Goal: Task Accomplishment & Management: Manage account settings

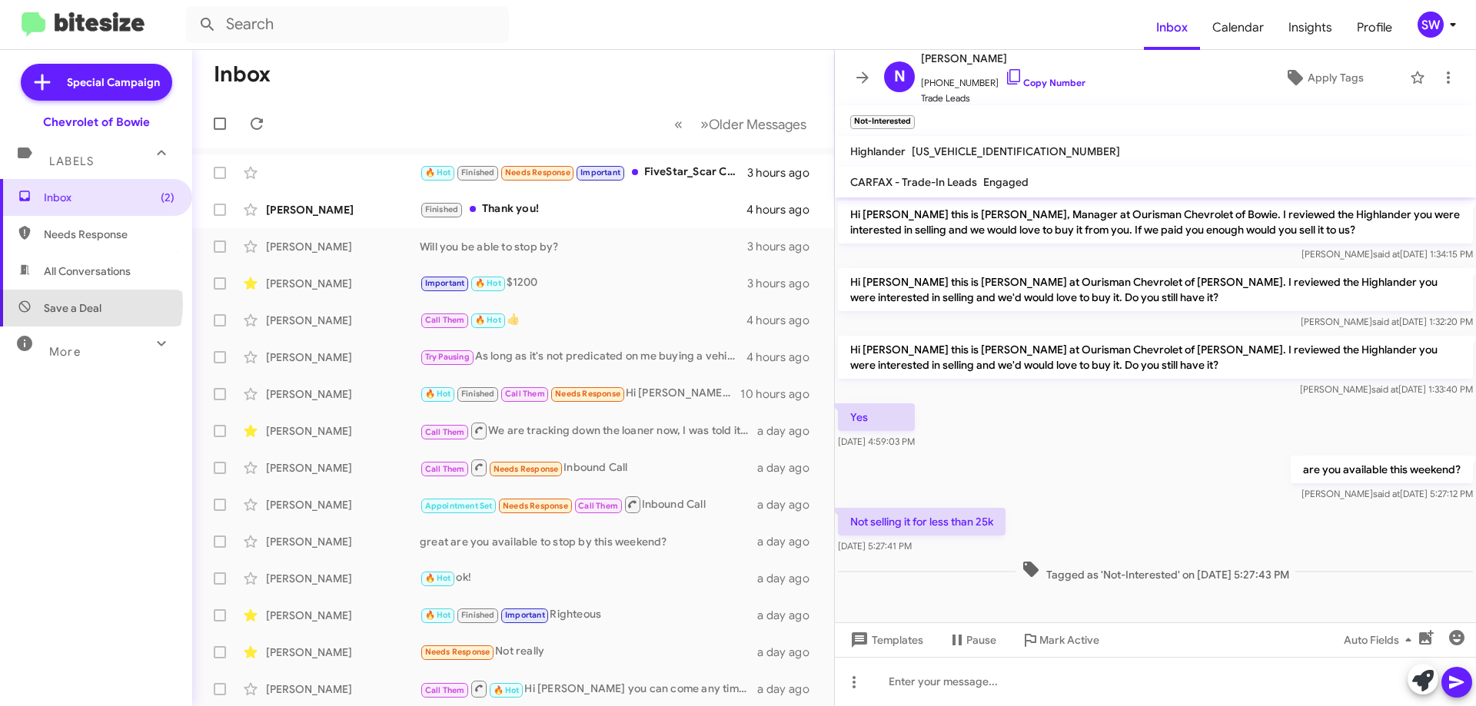
click at [82, 304] on span "Save a Deal" at bounding box center [73, 308] width 58 height 15
type input "in:not-interested"
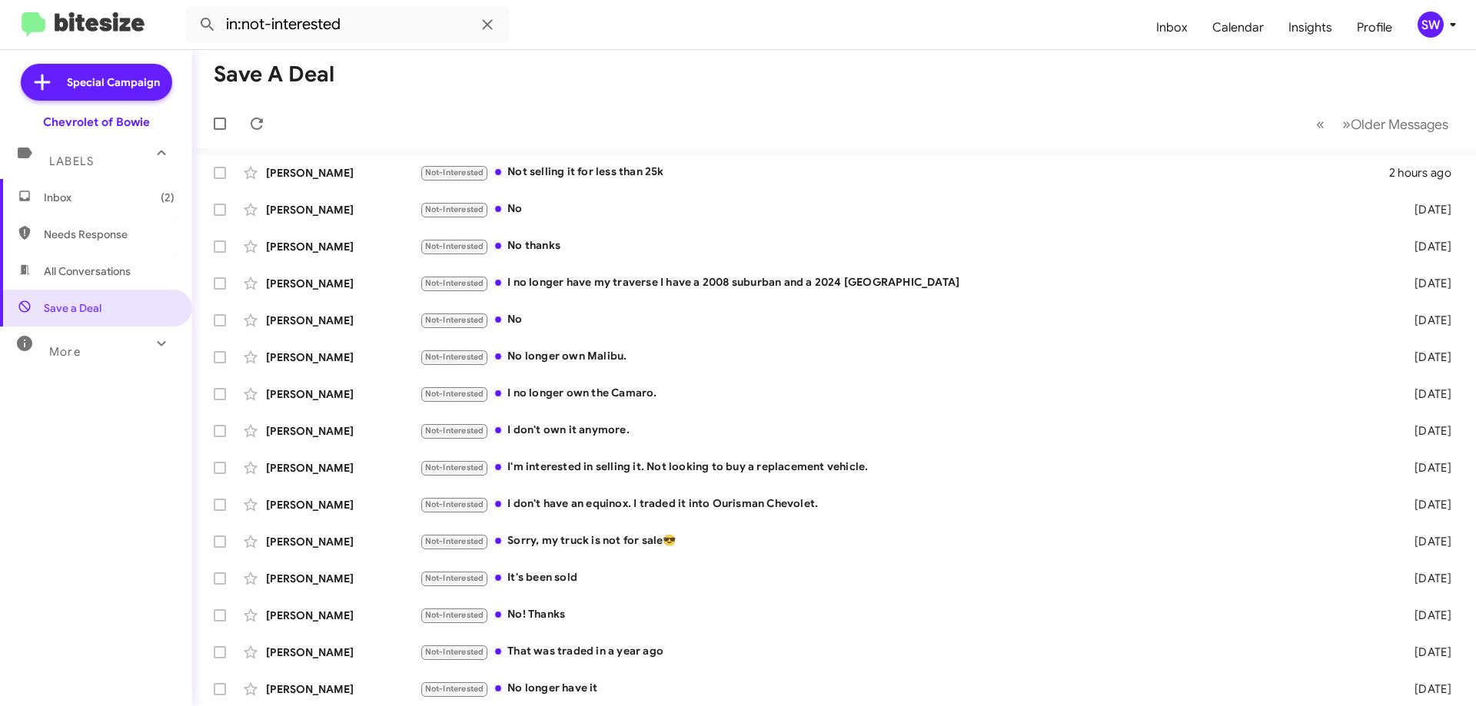
click at [72, 198] on span "Inbox (2)" at bounding box center [109, 197] width 131 height 15
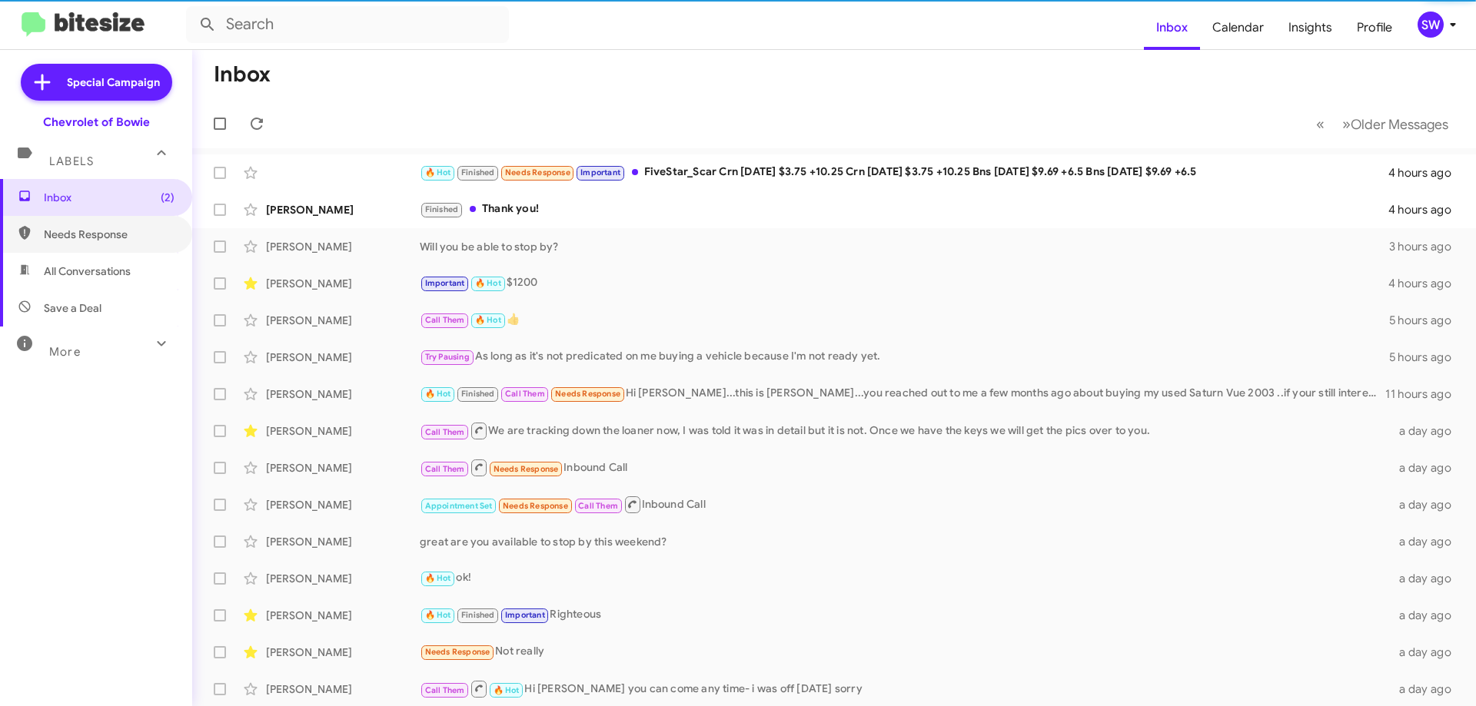
click at [79, 254] on div "Inbox (2) Needs Response All Conversations Save a Deal More Important 🔥 Hot App…" at bounding box center [96, 391] width 192 height 424
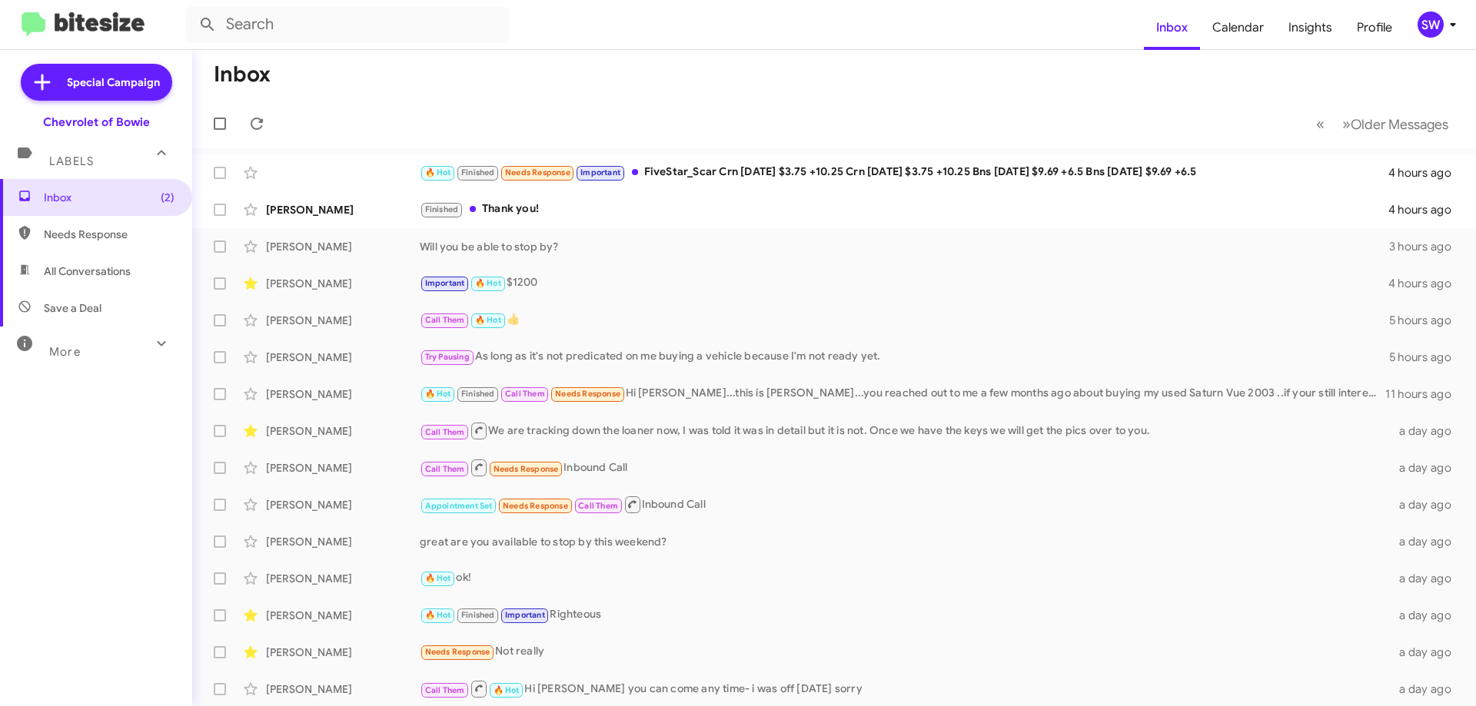
click at [70, 266] on span "All Conversations" at bounding box center [87, 271] width 87 height 15
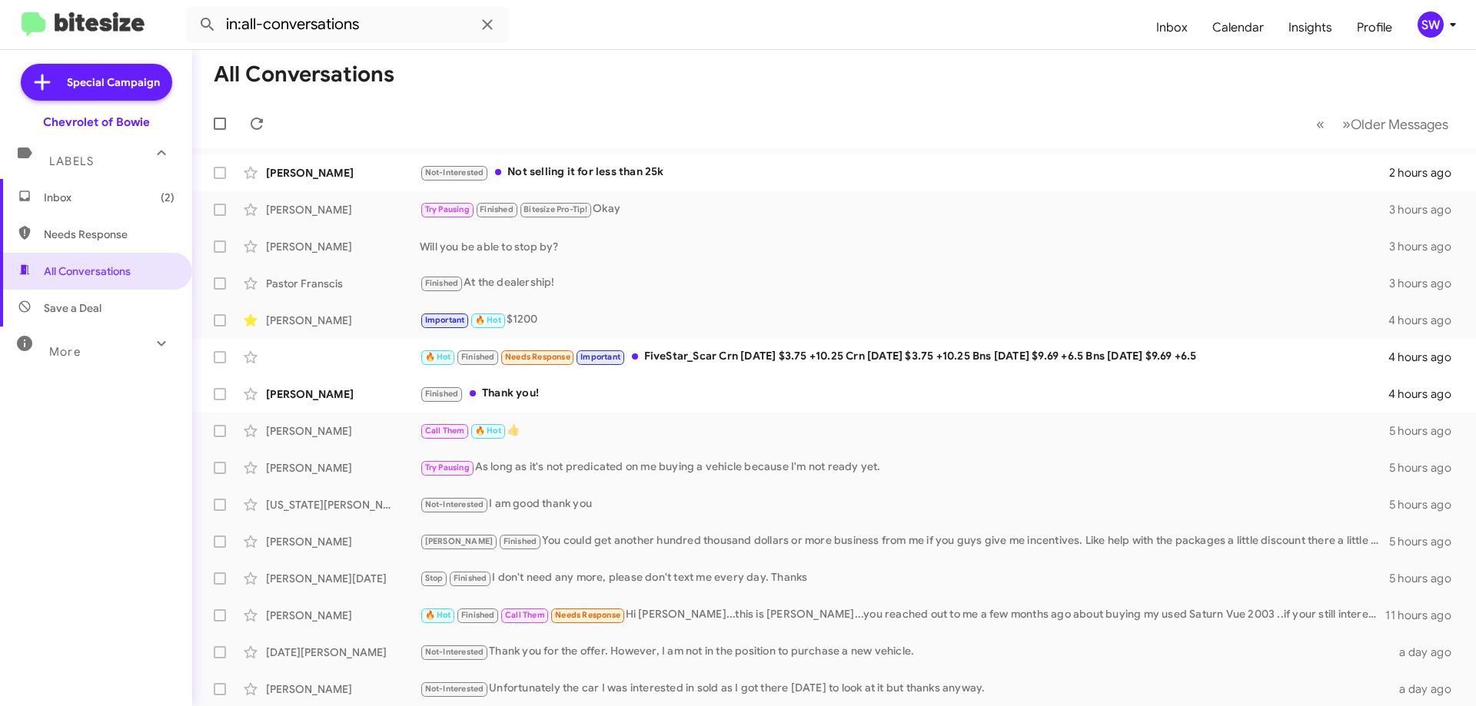
click at [68, 221] on span "Needs Response" at bounding box center [96, 234] width 192 height 37
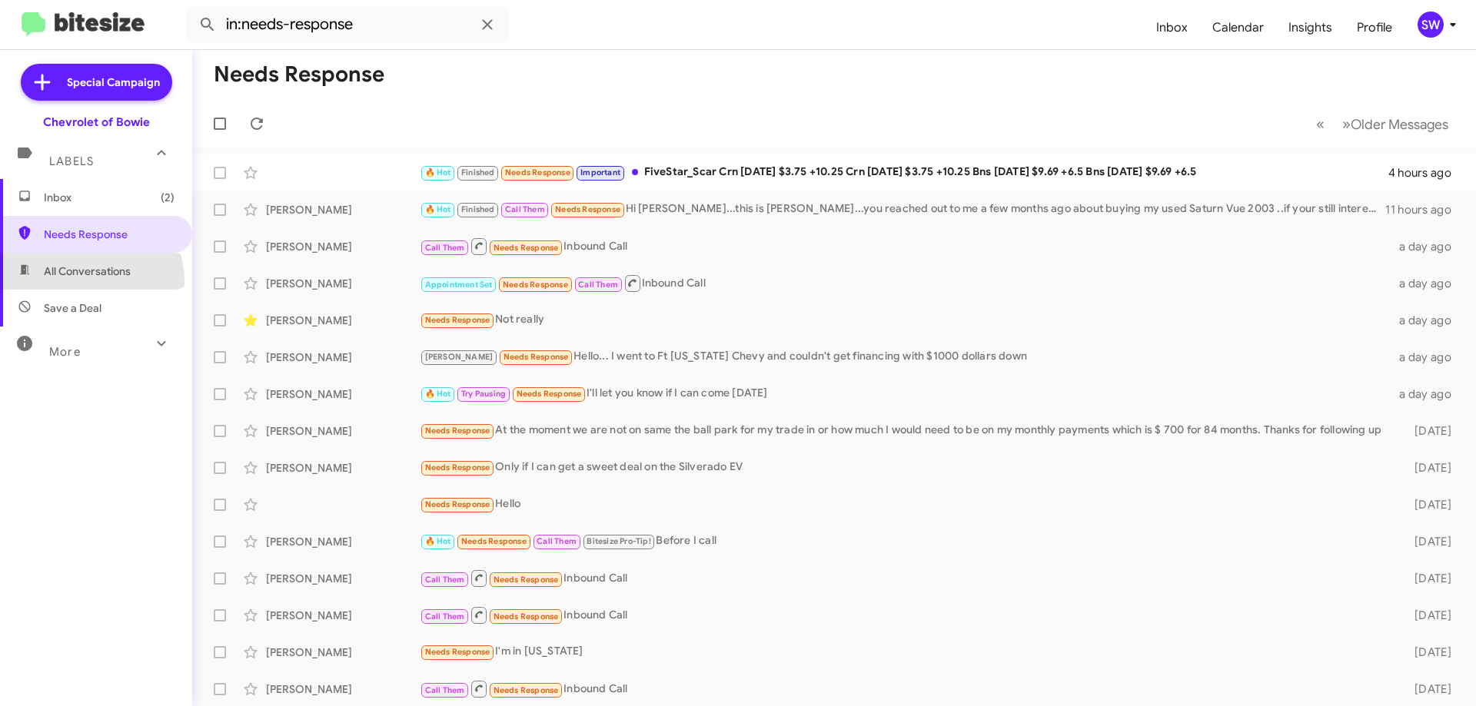
click at [72, 283] on span "All Conversations" at bounding box center [96, 271] width 192 height 37
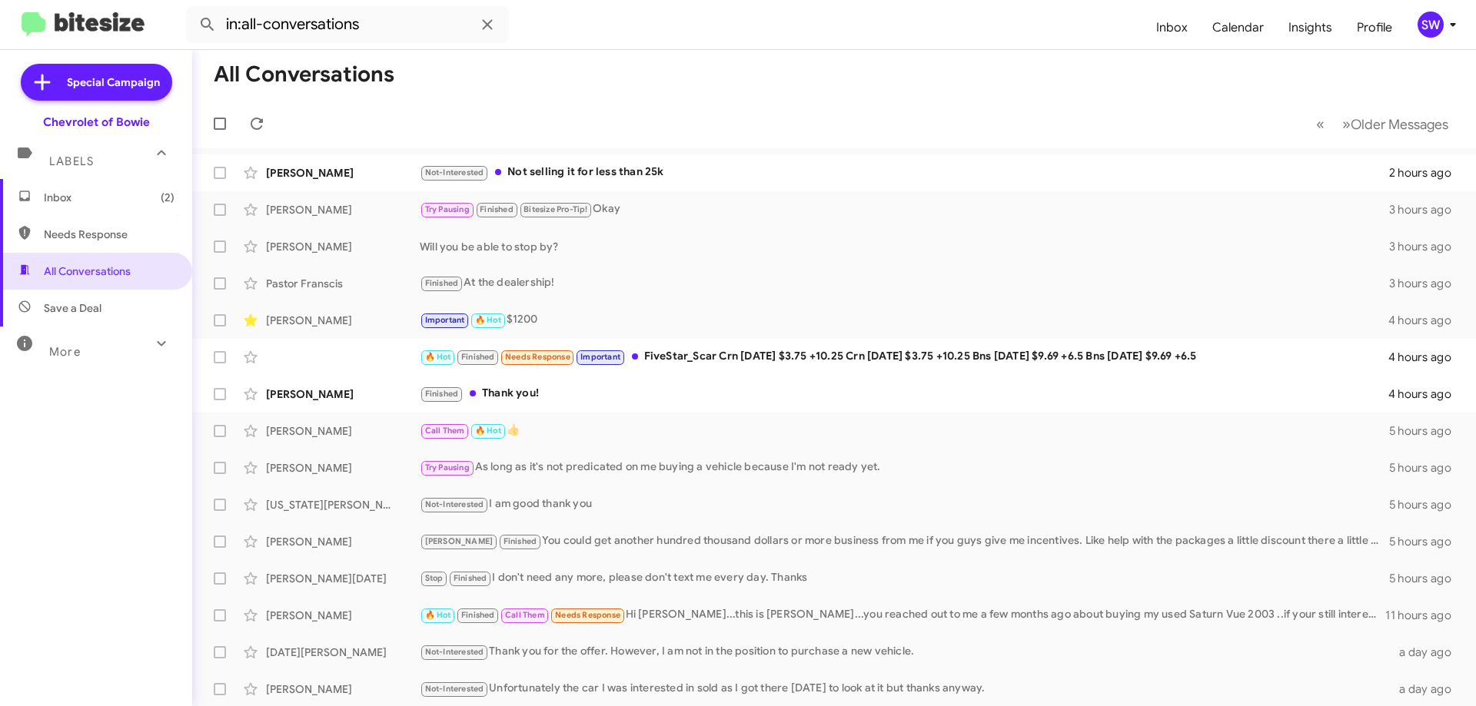
click at [69, 316] on span "Save a Deal" at bounding box center [96, 308] width 192 height 37
type input "in:not-interested"
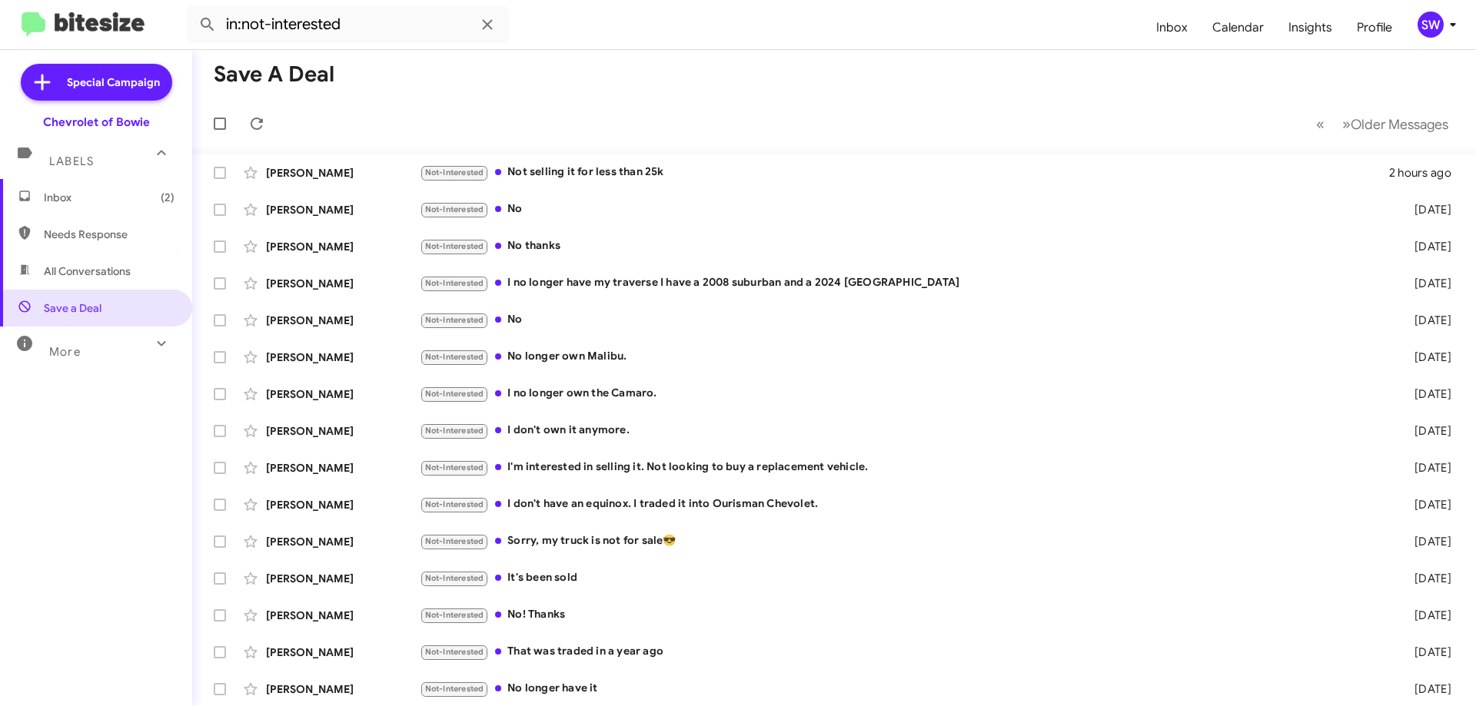
click at [85, 183] on span "Inbox (2)" at bounding box center [96, 197] width 192 height 37
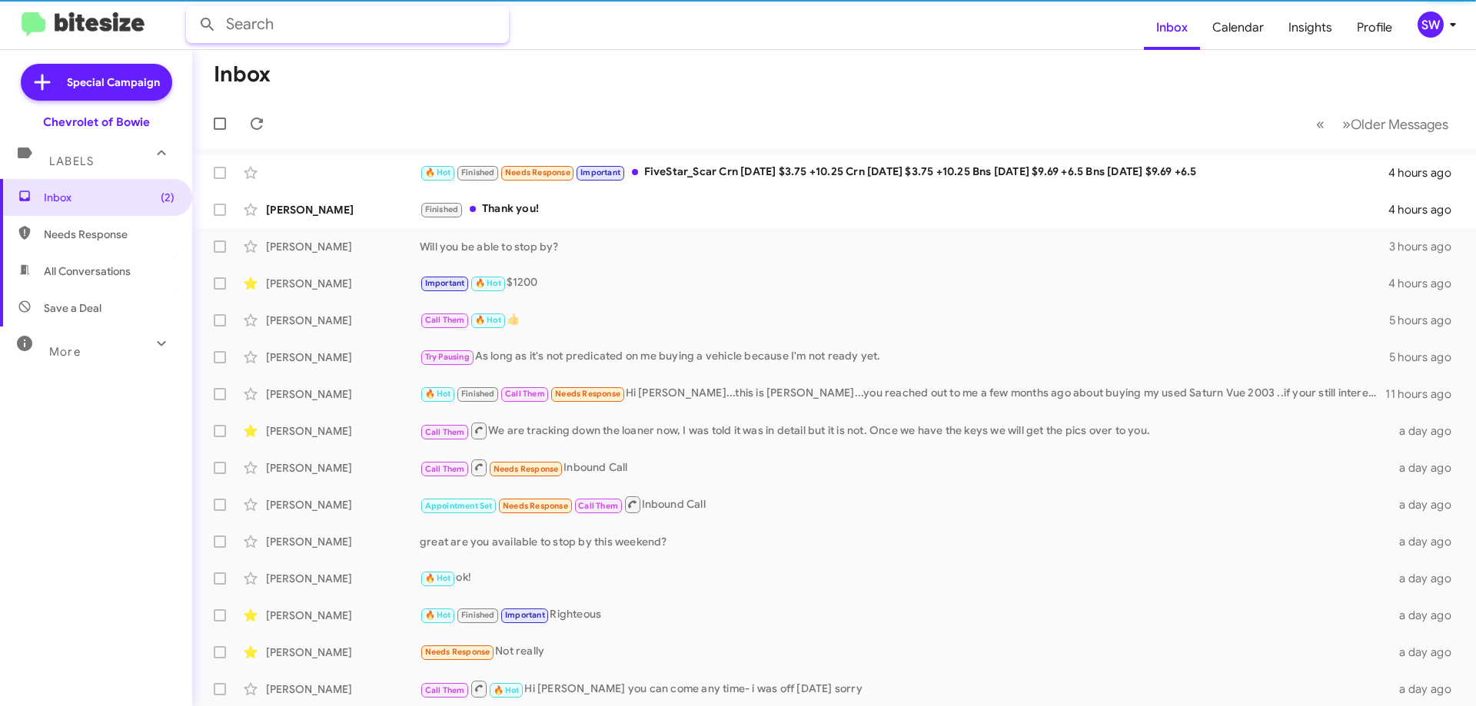
click at [293, 24] on input "text" at bounding box center [347, 24] width 323 height 37
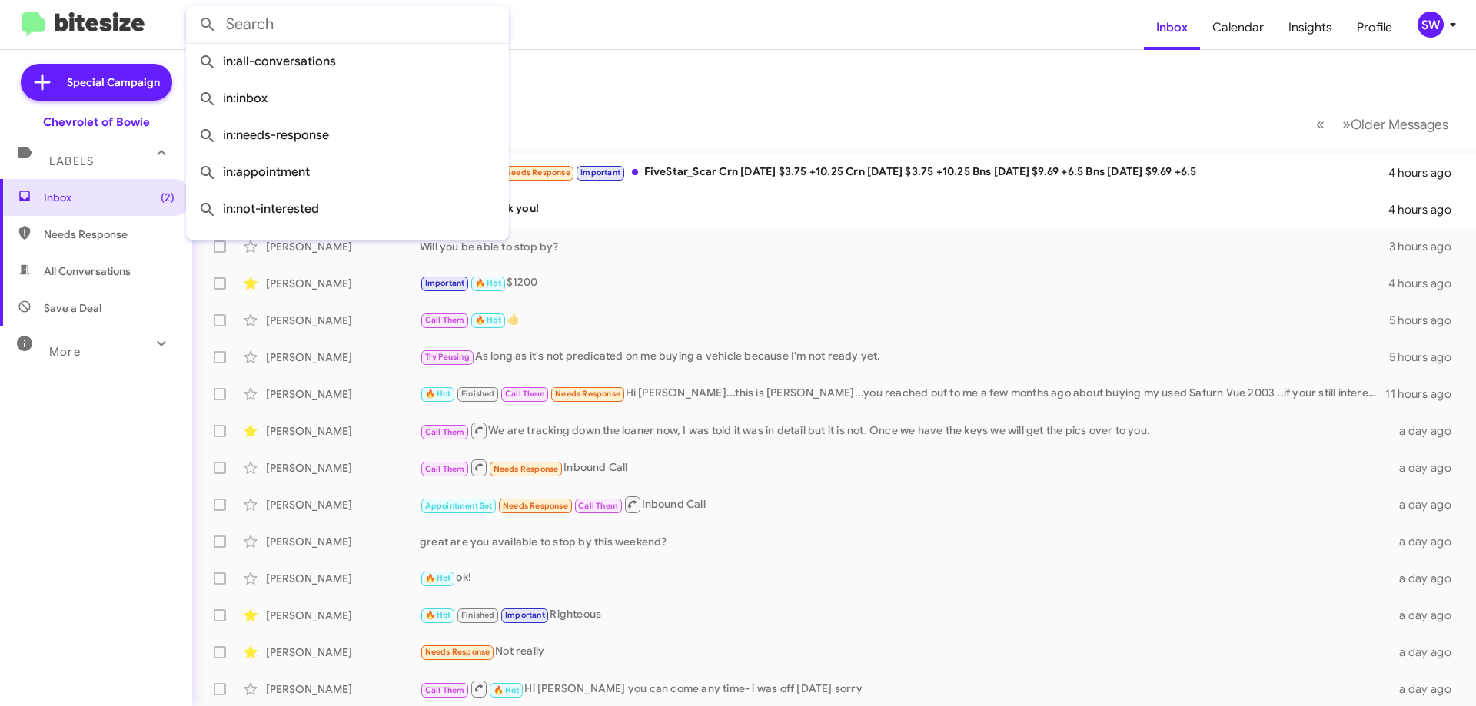
paste input "[PERSON_NAME]"
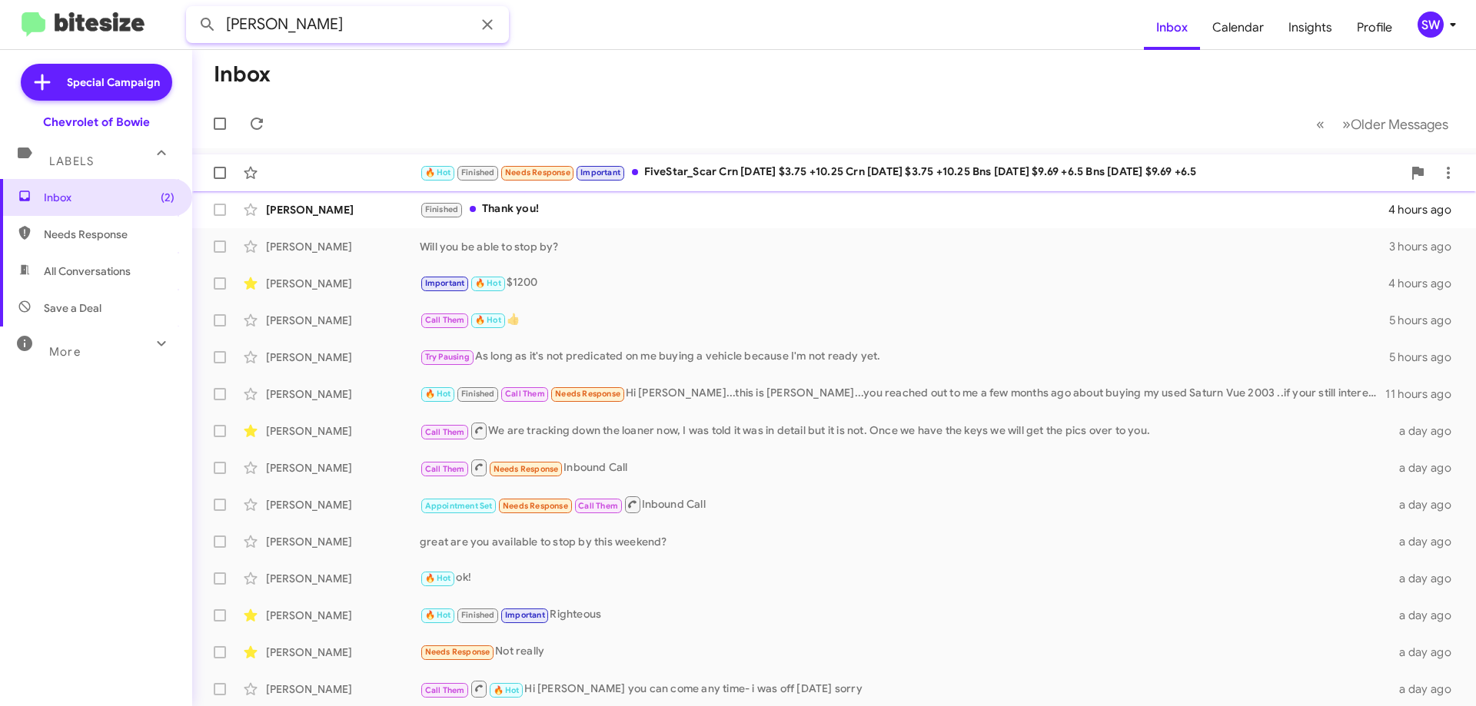
click at [192, 9] on button at bounding box center [207, 24] width 31 height 31
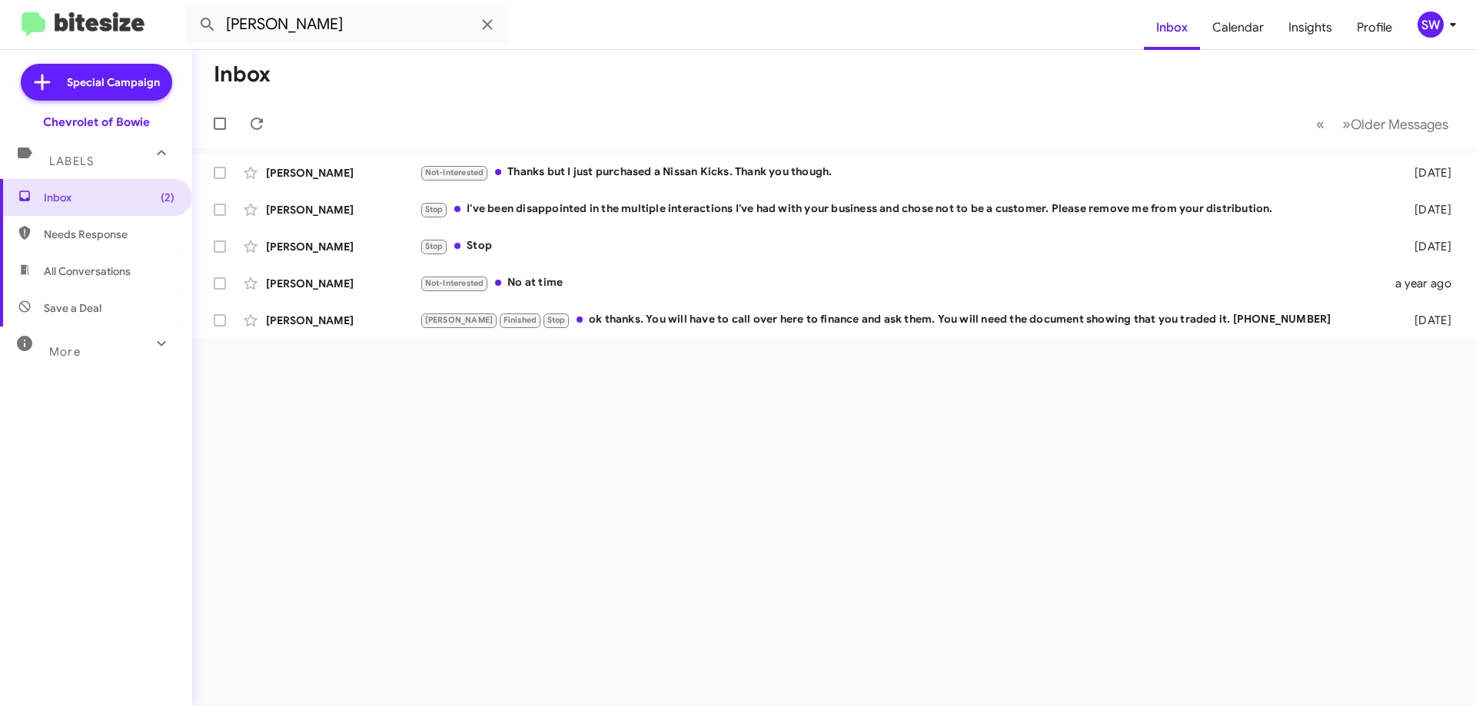
click at [65, 351] on span "More" at bounding box center [65, 352] width 32 height 14
click at [78, 272] on span "All Conversations" at bounding box center [87, 271] width 87 height 15
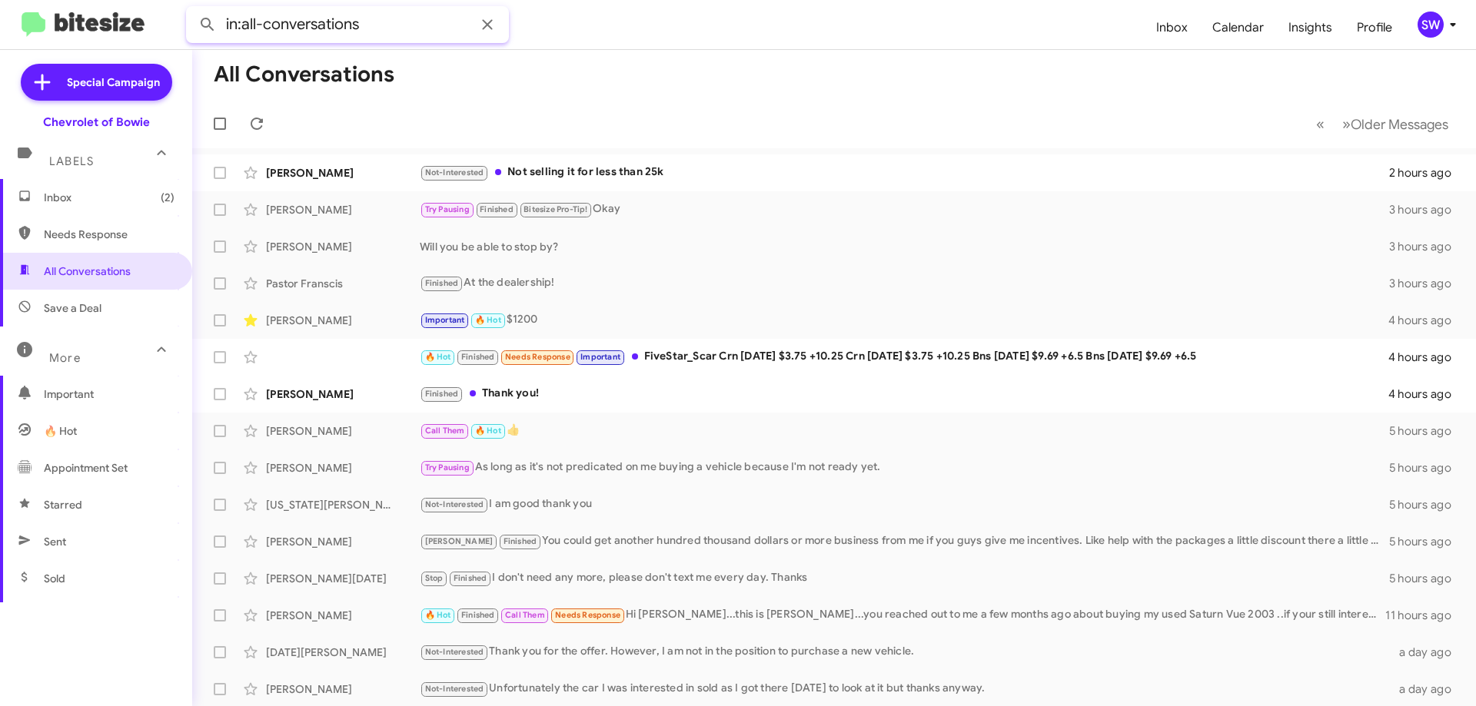
paste input "[PERSON_NAME]"
click at [192, 9] on button at bounding box center [207, 24] width 31 height 31
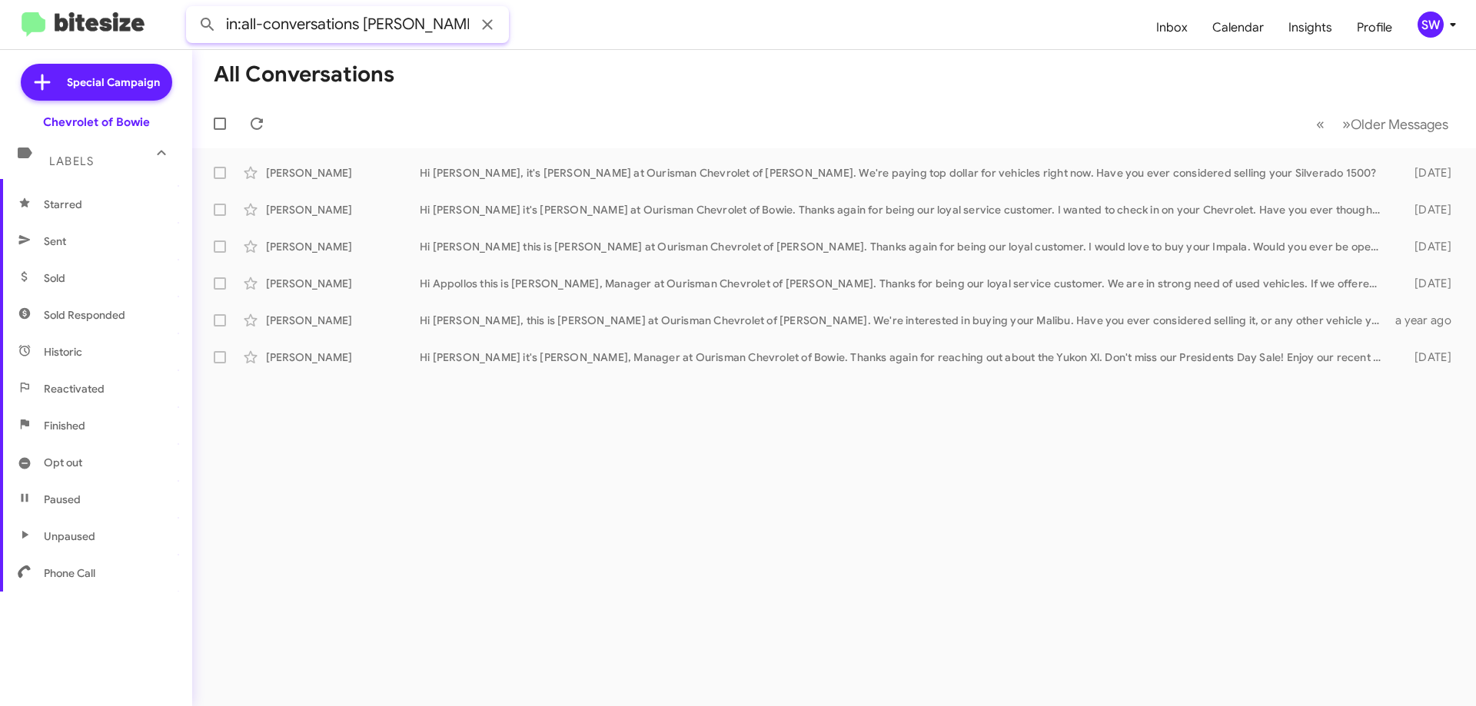
scroll to position [302, 0]
drag, startPoint x: 63, startPoint y: 430, endPoint x: 107, endPoint y: 396, distance: 55.8
click at [62, 430] on span "Finished" at bounding box center [65, 424] width 42 height 15
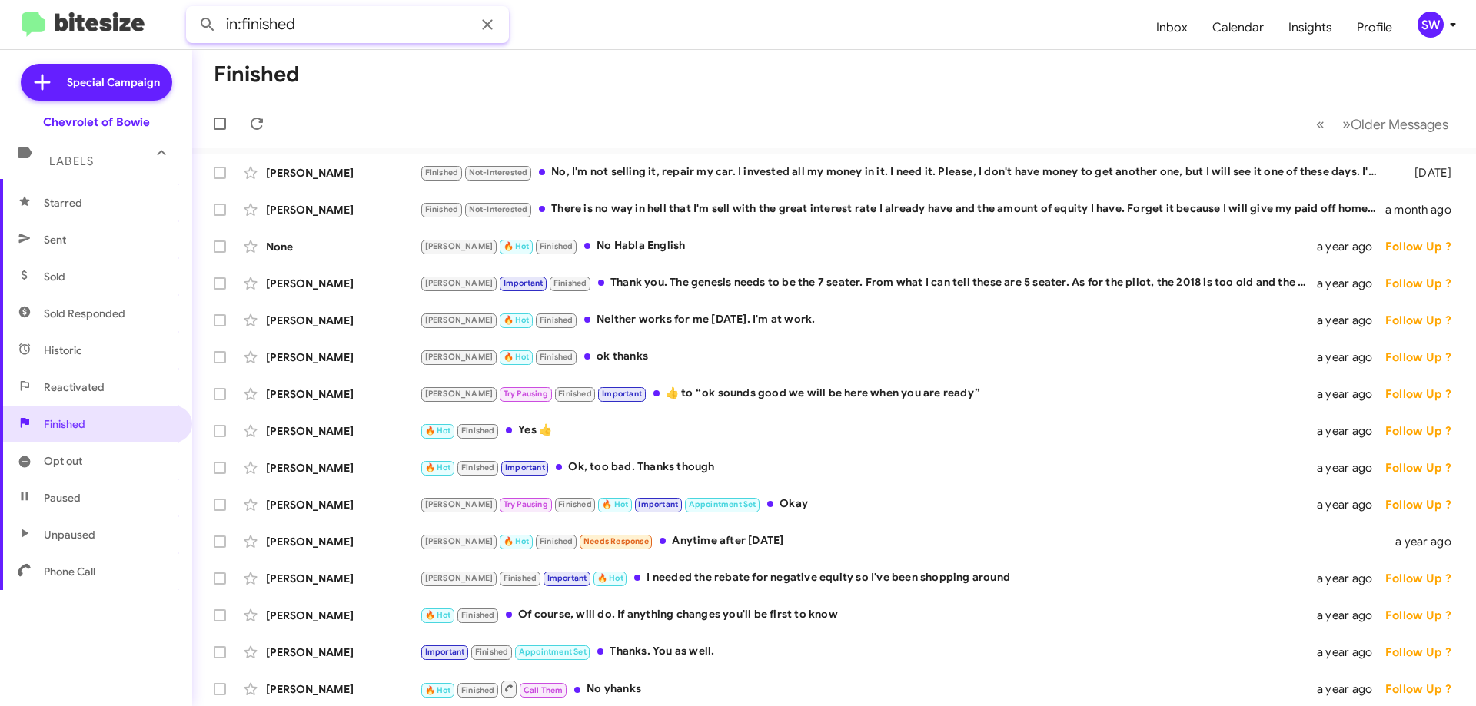
paste input "[PERSON_NAME]"
type input "in:finished [PERSON_NAME]"
click at [192, 9] on button at bounding box center [207, 24] width 31 height 31
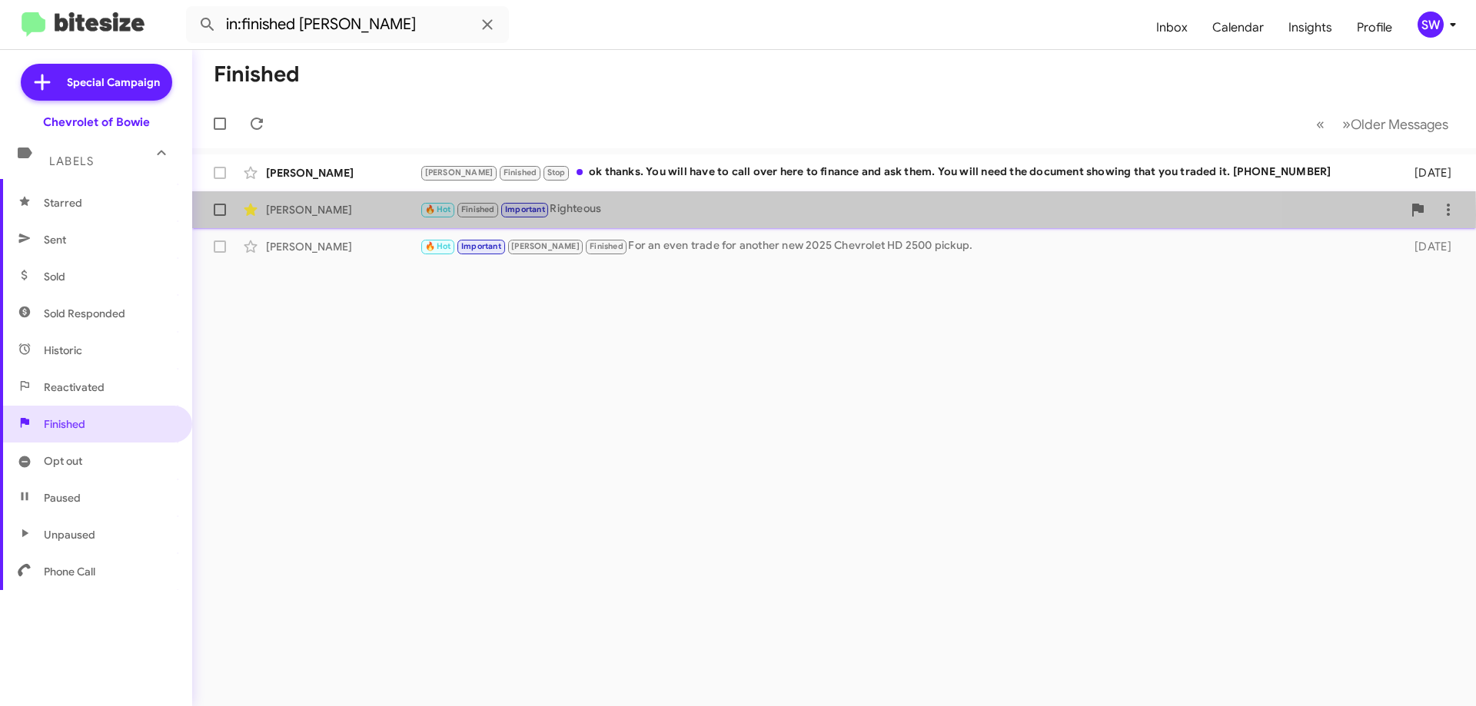
drag, startPoint x: 597, startPoint y: 215, endPoint x: 603, endPoint y: 210, distance: 8.2
click at [598, 215] on div "🔥 Hot Finished Important Righteous" at bounding box center [911, 210] width 982 height 18
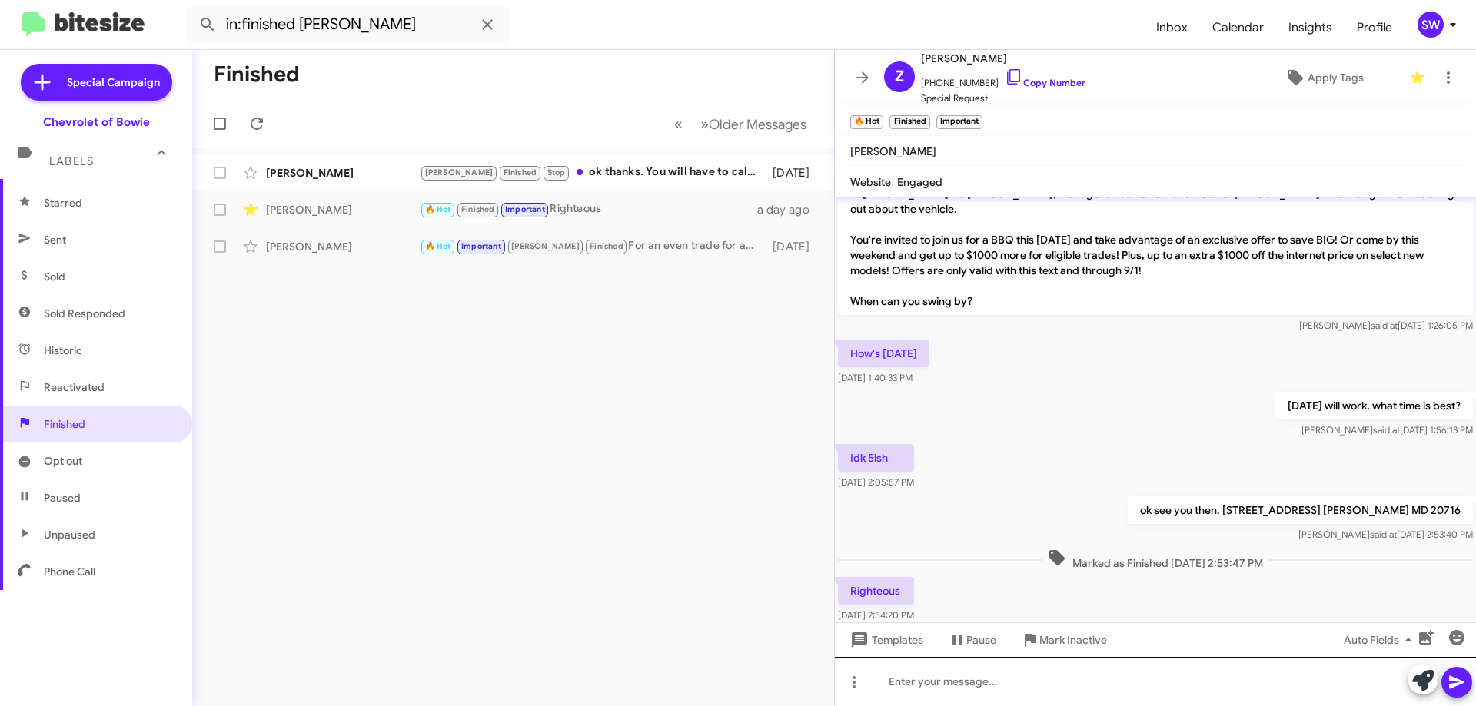
scroll to position [51, 0]
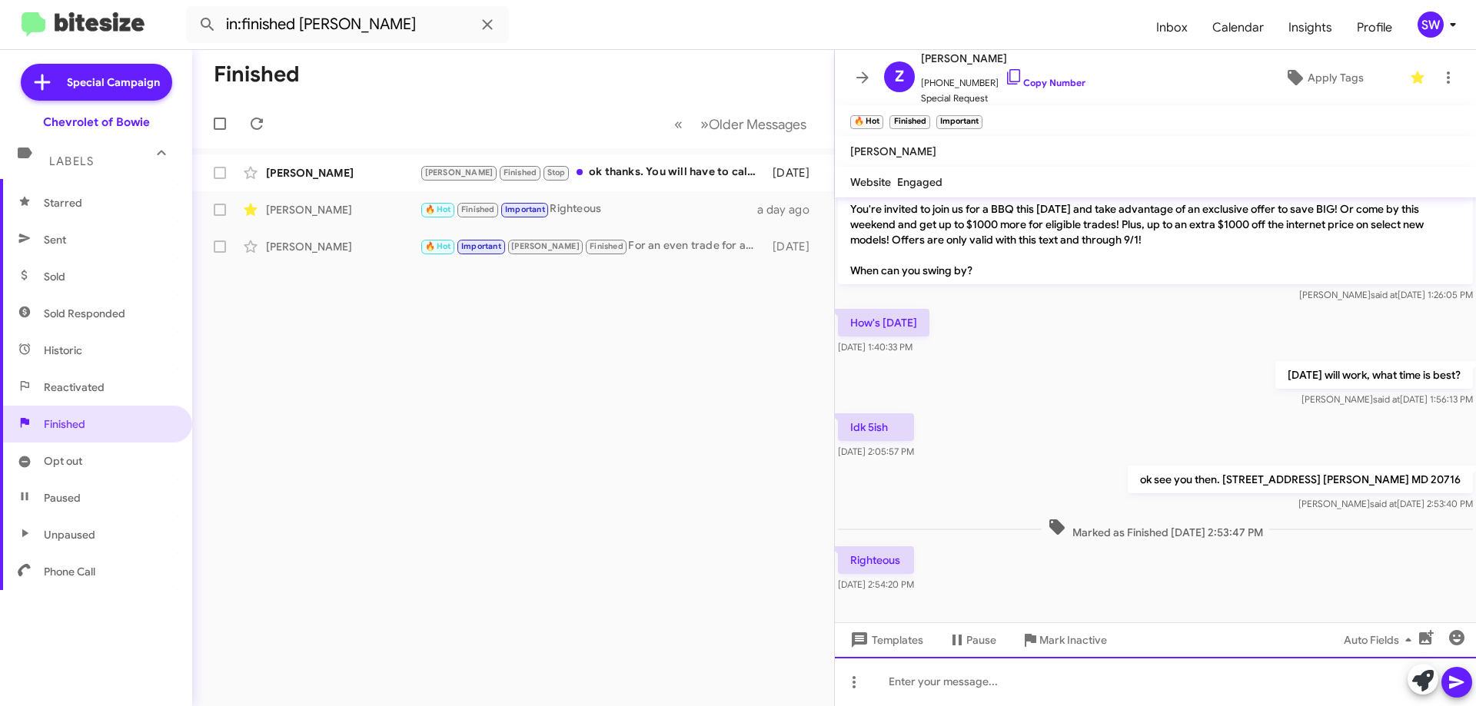
click at [1001, 682] on div at bounding box center [1155, 681] width 641 height 49
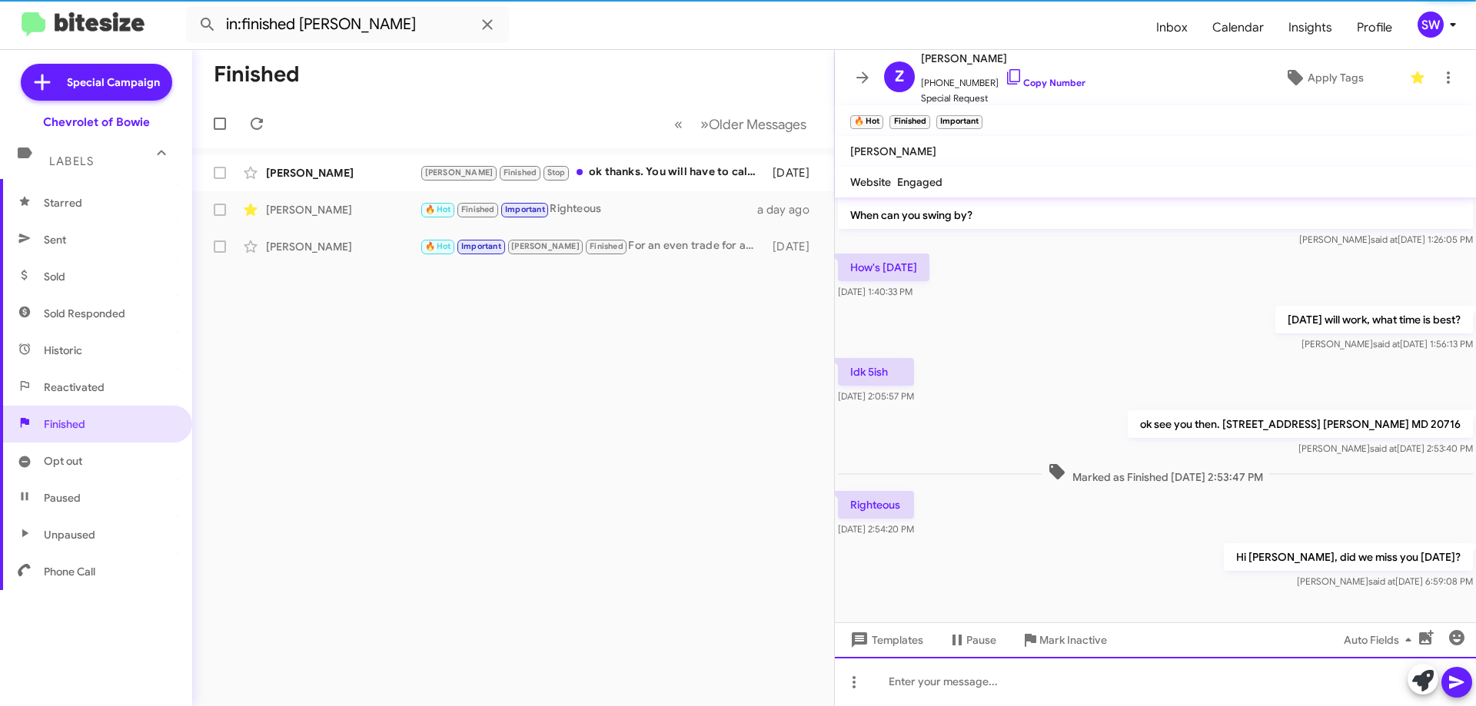
scroll to position [108, 0]
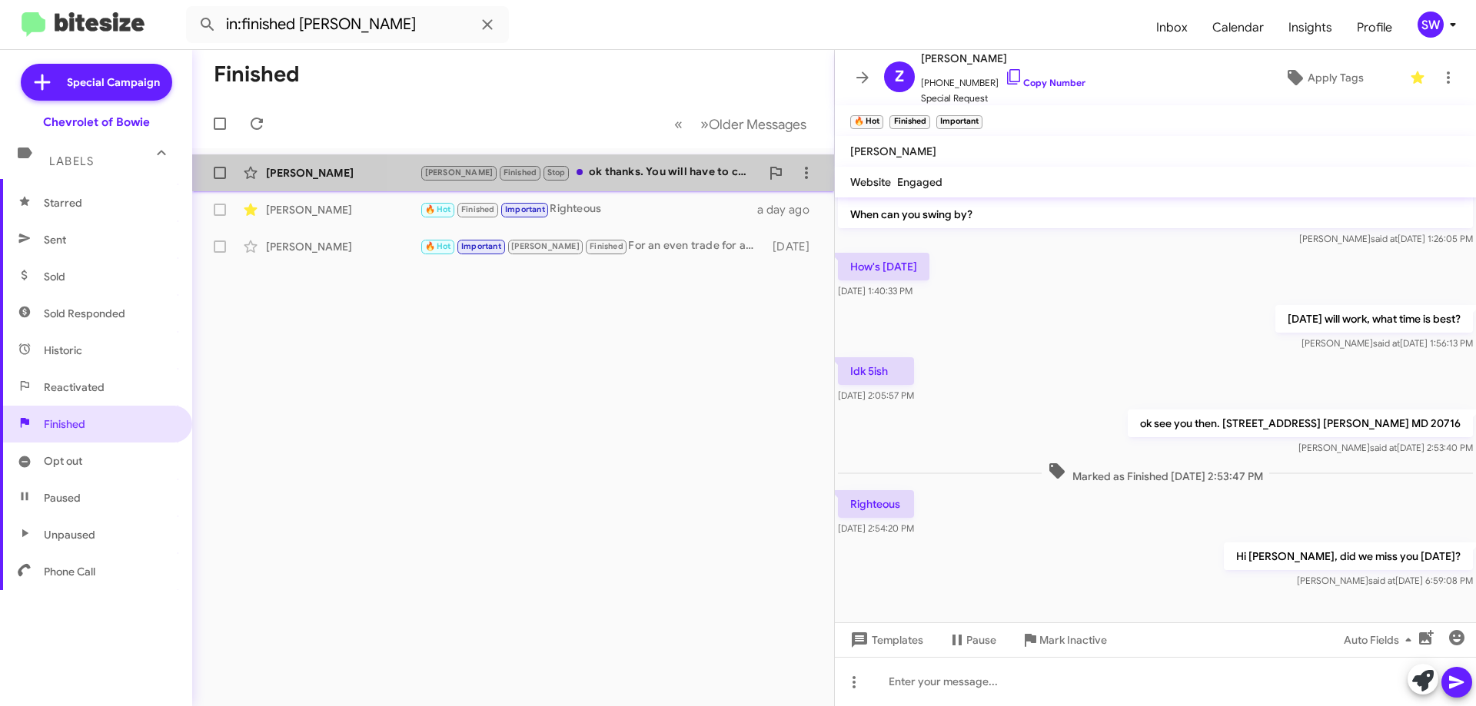
click at [605, 176] on div "[PERSON_NAME] Finished Stop ok thanks. You will have to call over here to finan…" at bounding box center [590, 173] width 341 height 18
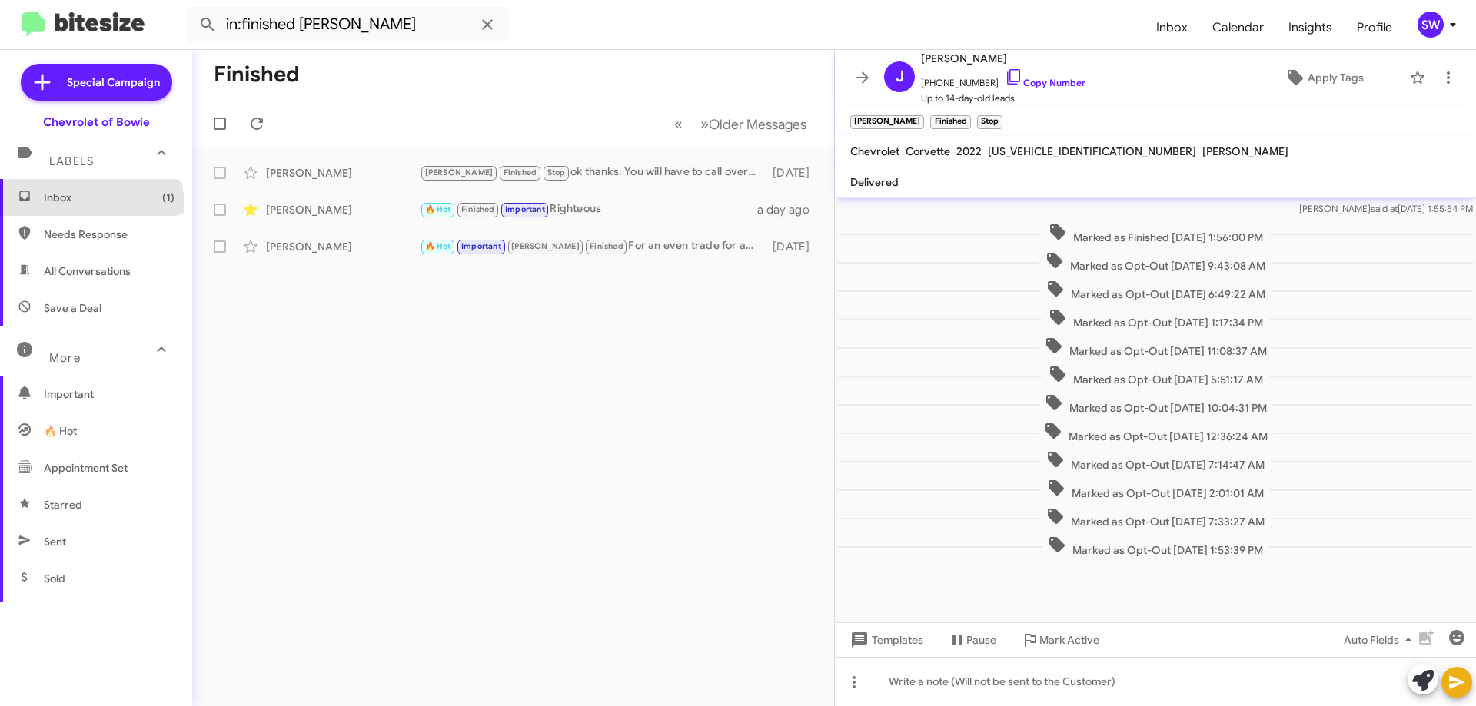
click at [65, 208] on span "Inbox (1)" at bounding box center [96, 197] width 192 height 37
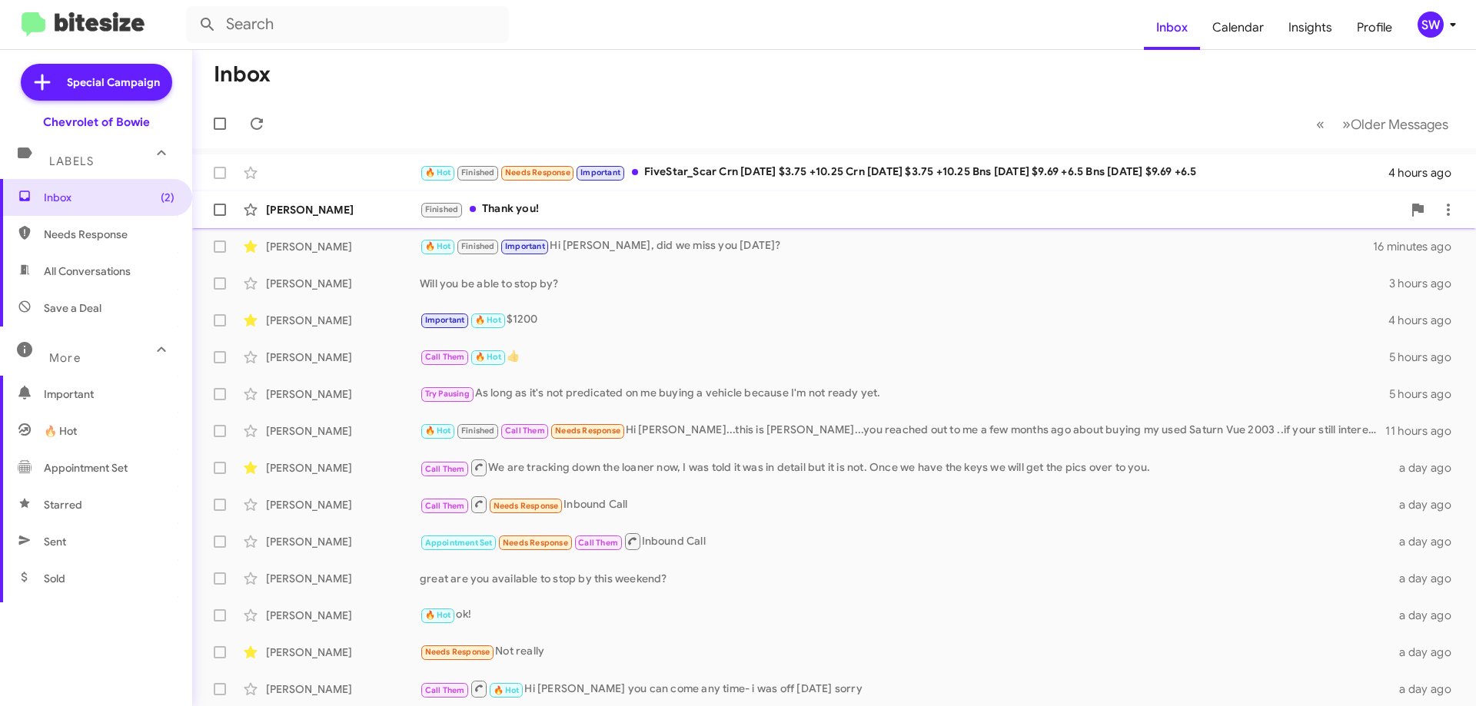
drag, startPoint x: 513, startPoint y: 221, endPoint x: 610, endPoint y: 204, distance: 98.3
click at [513, 221] on div "[PERSON_NAME] Finished Thank you! 4 hours ago" at bounding box center [833, 209] width 1259 height 31
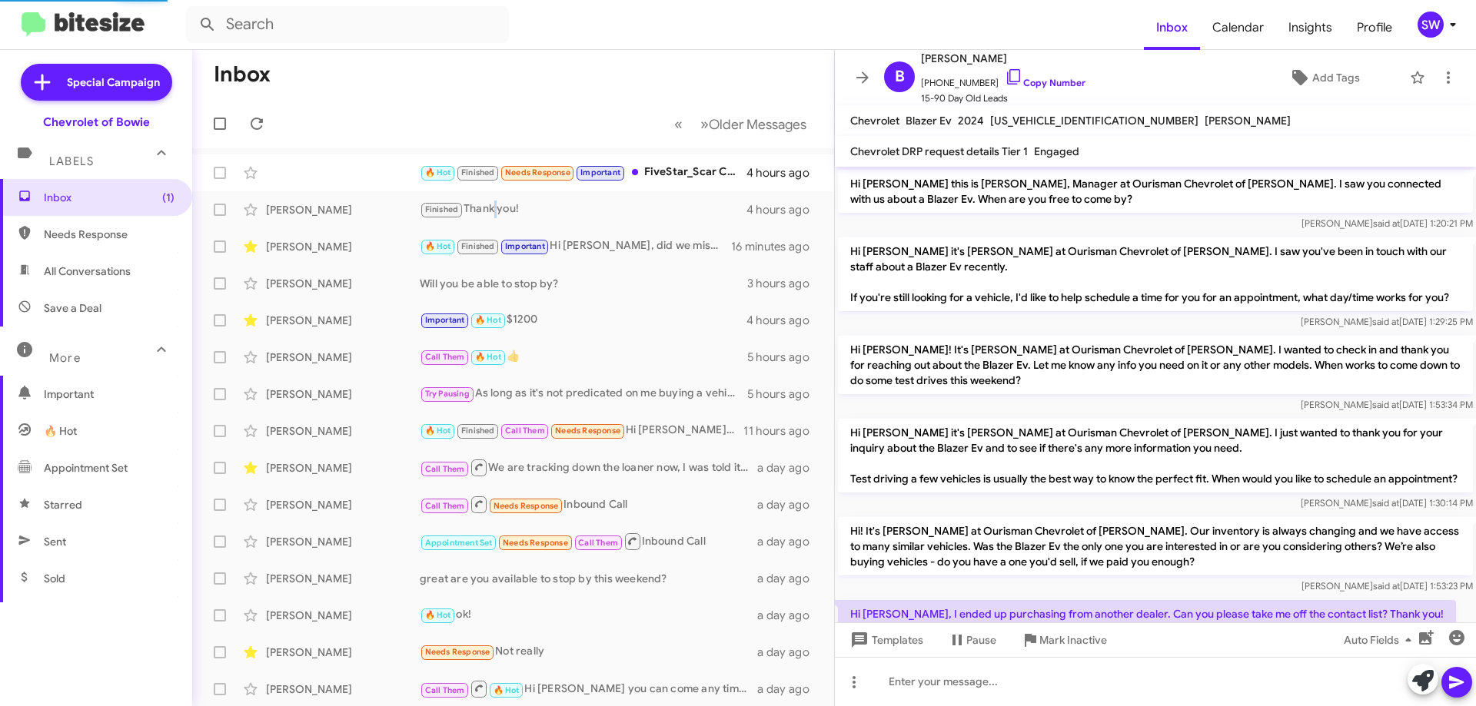
scroll to position [225, 0]
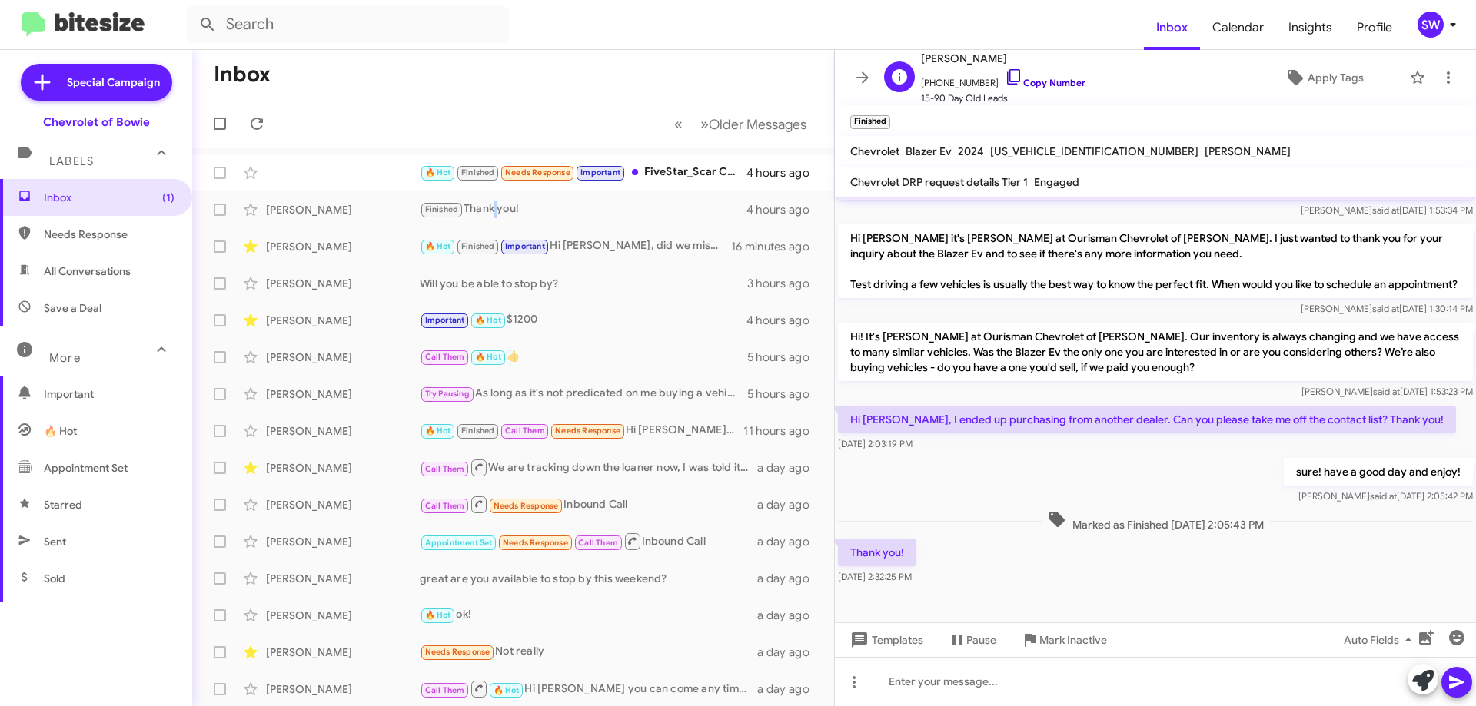
drag, startPoint x: 992, startPoint y: 75, endPoint x: 1163, endPoint y: 127, distance: 179.0
click at [1005, 75] on icon at bounding box center [1014, 77] width 18 height 18
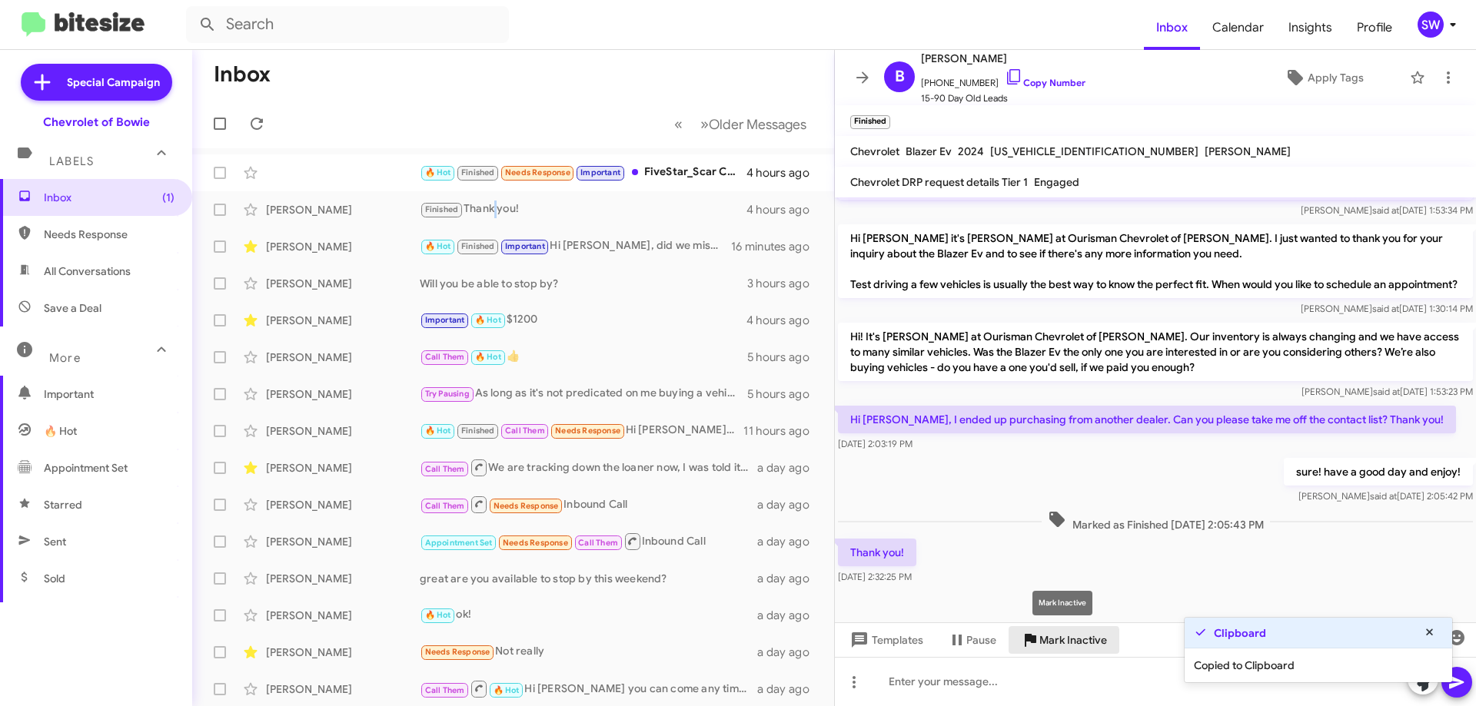
click at [1062, 642] on span "Mark Inactive" at bounding box center [1073, 640] width 68 height 28
